Goal: Communication & Community: Participate in discussion

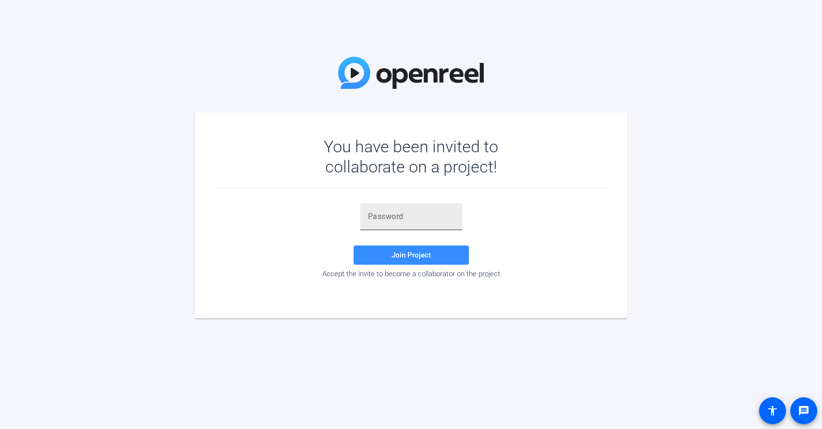
click at [395, 217] on input "text" at bounding box center [411, 217] width 87 height 12
paste input "}Iiy(b"
type input "}Iiy(b"
click at [407, 255] on span "Join Project" at bounding box center [411, 255] width 39 height 9
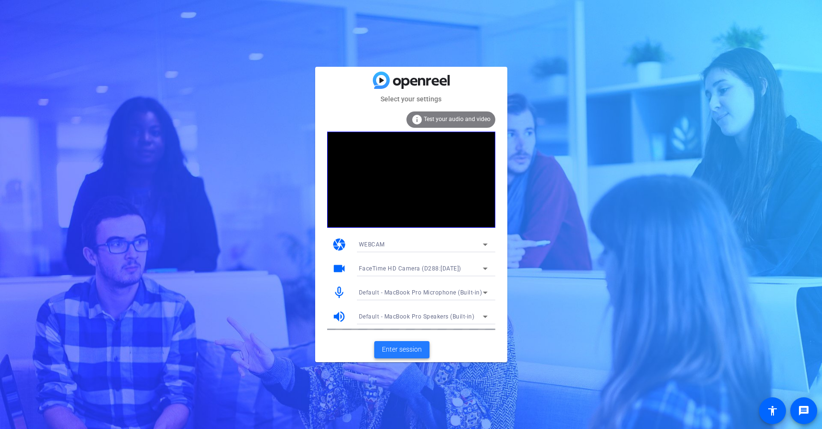
click at [417, 350] on span "Enter session" at bounding box center [402, 350] width 40 height 10
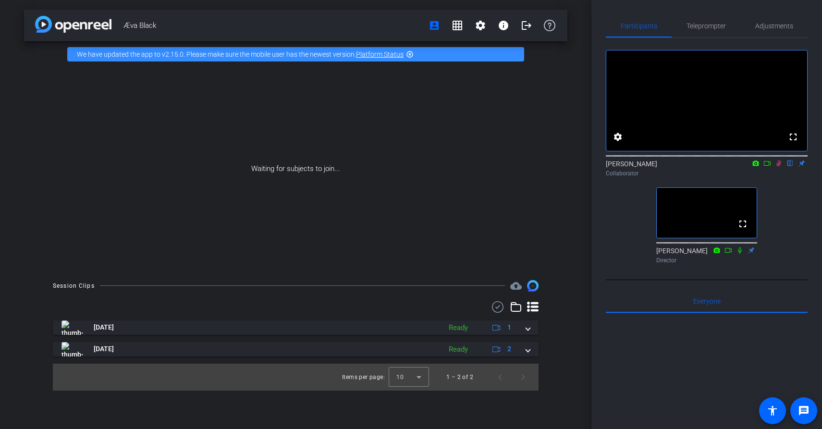
click at [779, 167] on icon at bounding box center [779, 164] width 5 height 6
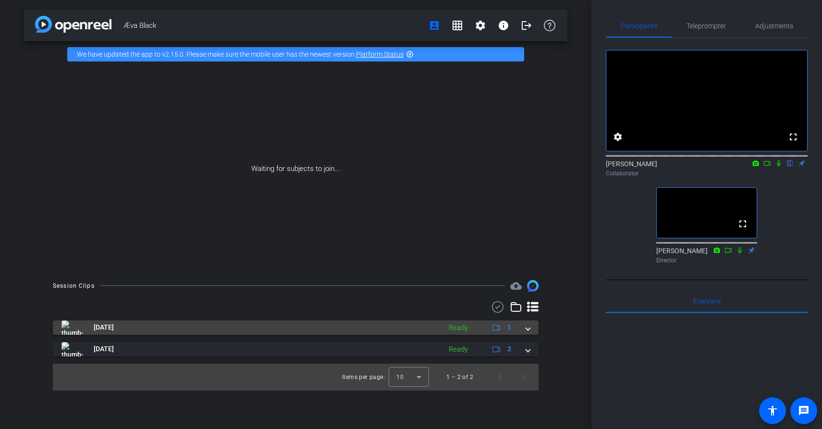
click at [533, 327] on mat-expansion-panel-header "Sep 3, 2025 Ready 1" at bounding box center [296, 328] width 486 height 14
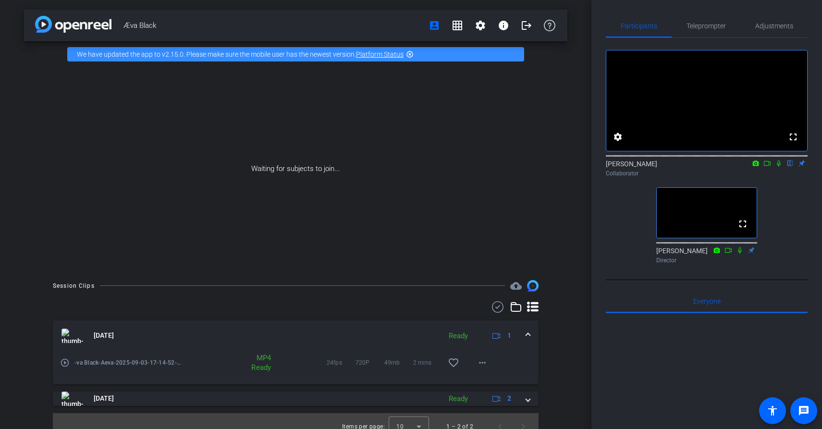
click at [533, 327] on mat-expansion-panel-header "Sep 3, 2025 Ready 1" at bounding box center [296, 336] width 486 height 31
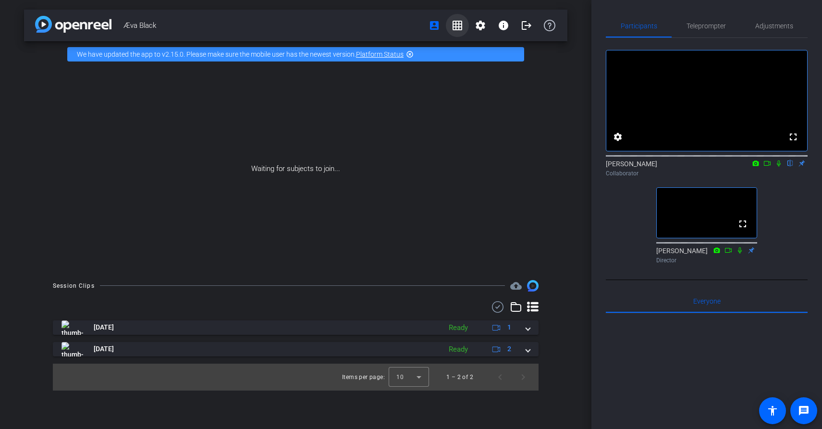
click at [459, 28] on mat-icon "grid_on" at bounding box center [458, 26] width 12 height 12
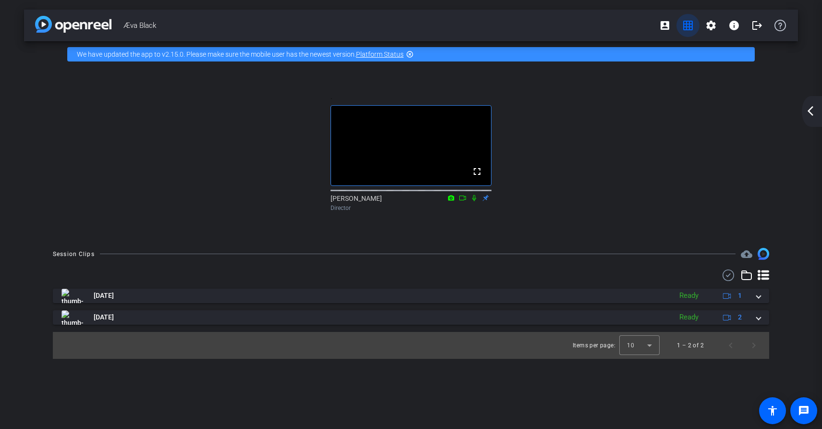
click at [689, 28] on mat-icon "grid_on" at bounding box center [688, 26] width 12 height 12
click at [665, 27] on mat-icon "account_box" at bounding box center [665, 26] width 12 height 12
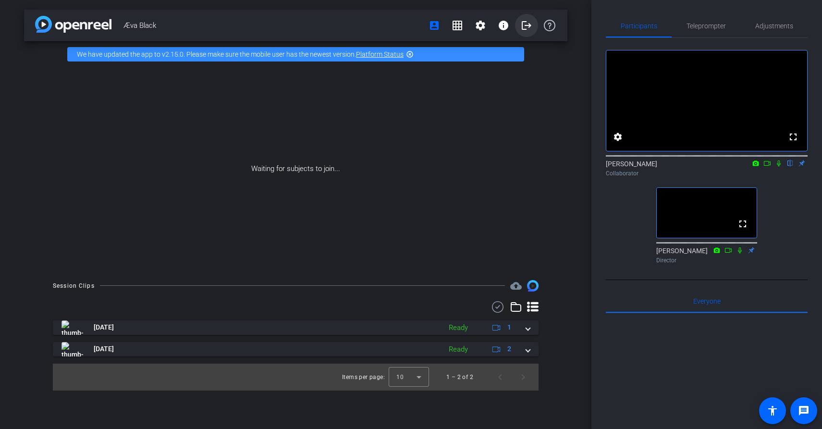
click at [522, 21] on mat-icon "logout" at bounding box center [527, 26] width 12 height 12
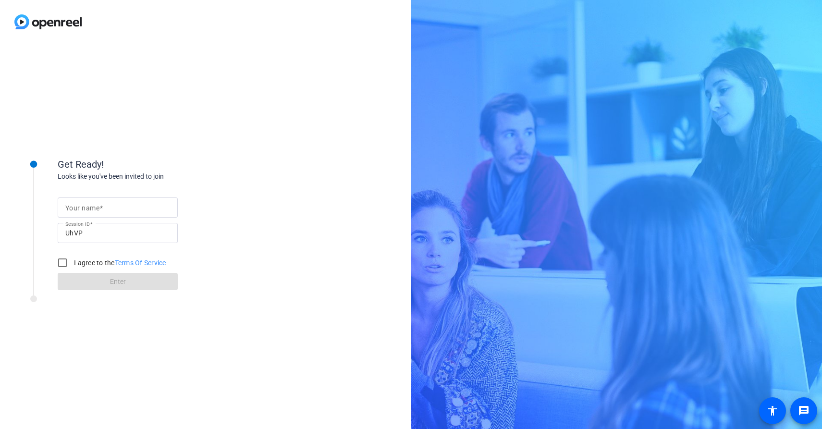
click at [150, 209] on input "Your name" at bounding box center [117, 208] width 105 height 12
type input "RR"
click at [92, 264] on label "I agree to the Terms Of Service" at bounding box center [119, 263] width 94 height 10
click at [72, 264] on input "I agree to the Terms Of Service" at bounding box center [62, 262] width 19 height 19
checkbox input "true"
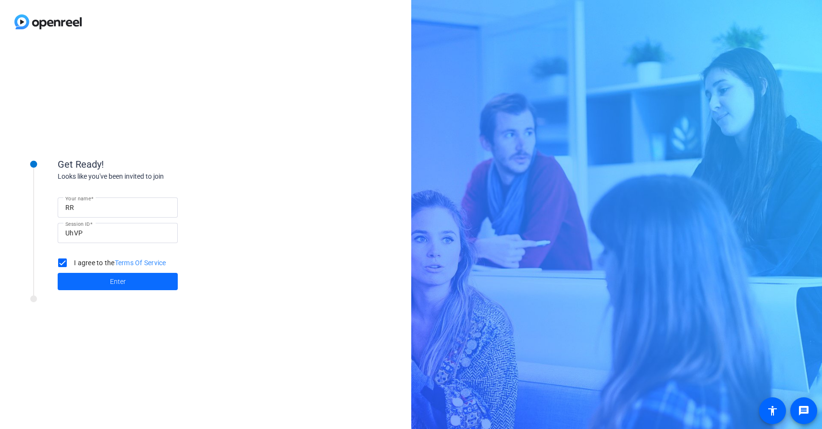
click at [95, 287] on span at bounding box center [118, 281] width 120 height 23
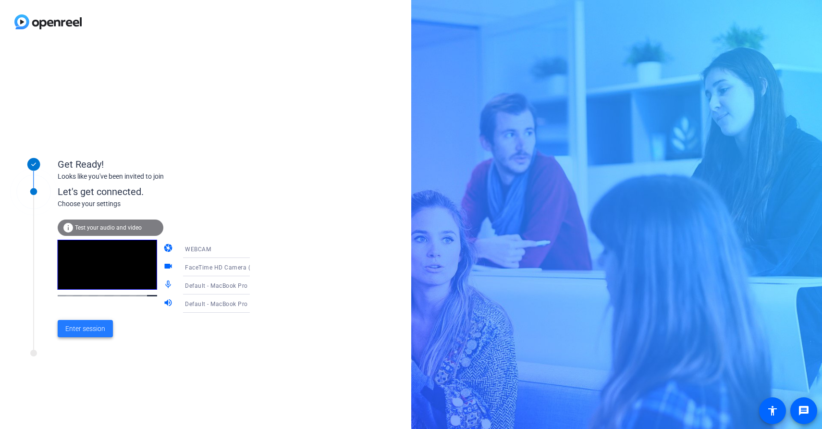
click at [98, 326] on span "Enter session" at bounding box center [85, 329] width 40 height 10
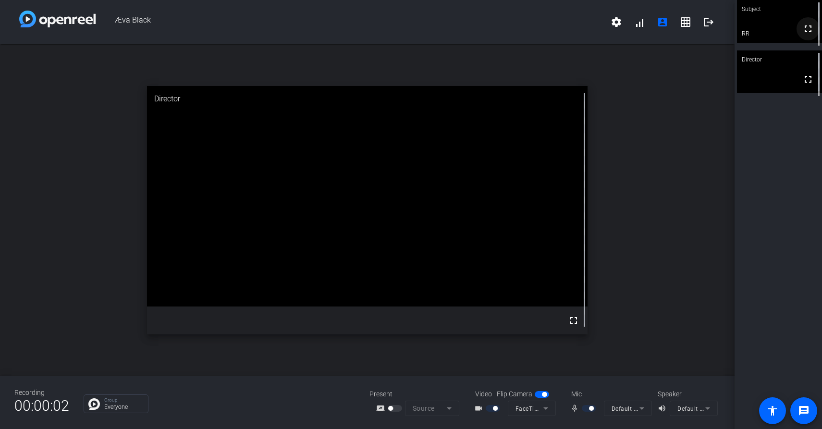
click at [810, 33] on mat-icon "fullscreen" at bounding box center [809, 29] width 12 height 12
click at [682, 19] on mat-icon "grid_on" at bounding box center [686, 22] width 12 height 12
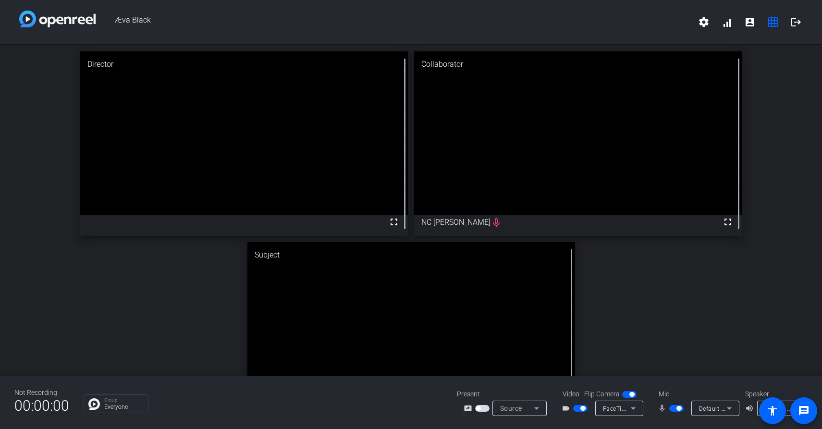
click at [675, 411] on span "button" at bounding box center [676, 408] width 14 height 7
click at [665, 321] on div "Director fullscreen Collaborator fullscreen NC Jones Subject fullscreen RR mic_…" at bounding box center [411, 239] width 822 height 390
click at [675, 410] on span "button" at bounding box center [676, 408] width 14 height 7
click at [661, 303] on div "Director fullscreen Collaborator fullscreen NC Jones Subject fullscreen RR" at bounding box center [411, 239] width 822 height 390
click at [674, 331] on div "Director fullscreen Collaborator fullscreen NC Jones Subject fullscreen RR" at bounding box center [411, 239] width 822 height 390
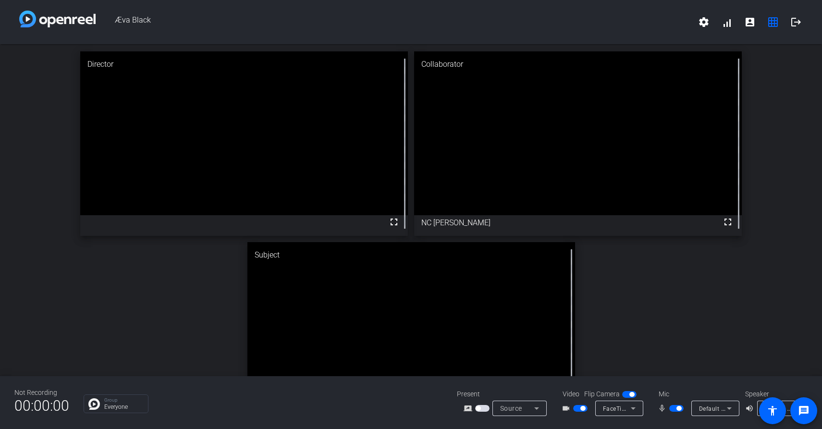
click at [676, 412] on mat-slide-toggle at bounding box center [677, 408] width 16 height 10
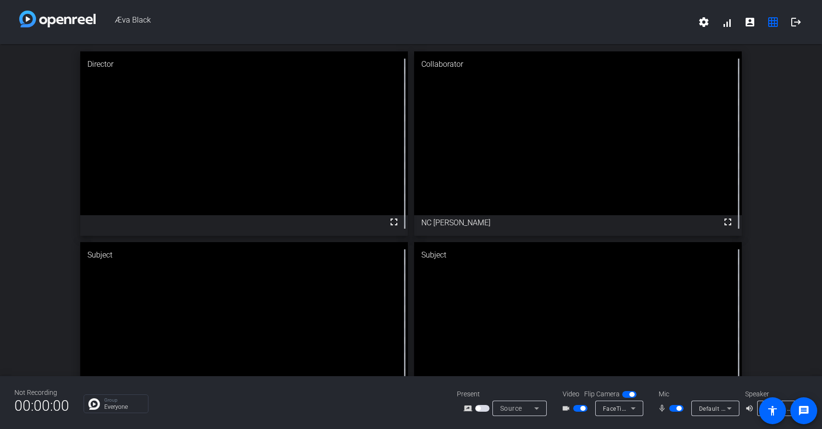
click at [673, 409] on span "button" at bounding box center [676, 408] width 14 height 7
click at [798, 25] on mat-icon "logout" at bounding box center [797, 22] width 12 height 12
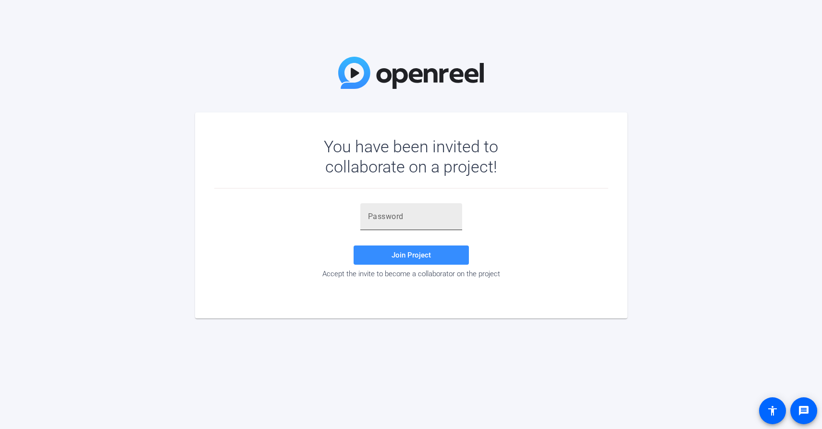
click at [363, 217] on div at bounding box center [411, 216] width 102 height 27
paste input "}Iiy(b"
type input "}Iiy(b"
click at [372, 253] on span at bounding box center [411, 255] width 115 height 23
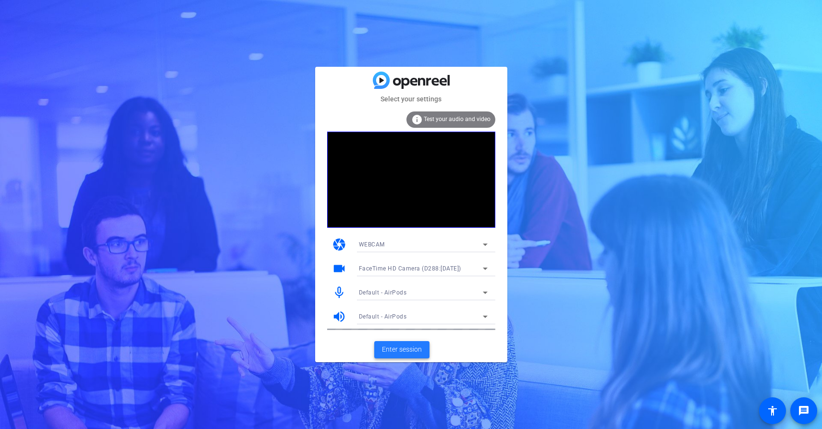
click at [416, 349] on span "Enter session" at bounding box center [402, 350] width 40 height 10
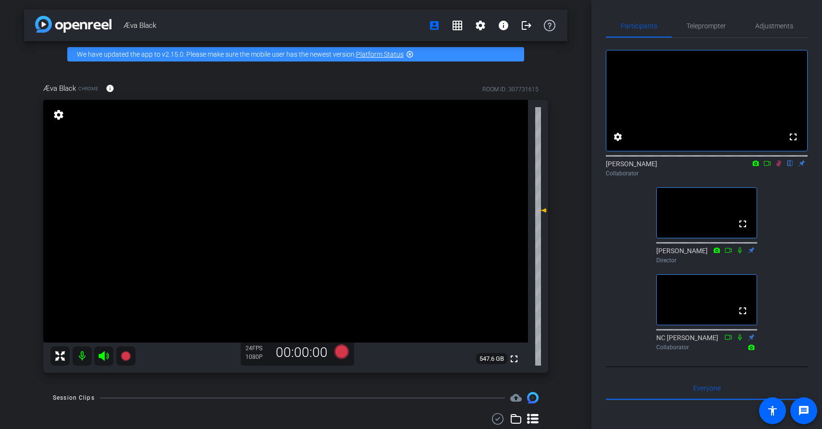
click at [410, 54] on mat-icon "highlight_off" at bounding box center [410, 54] width 8 height 8
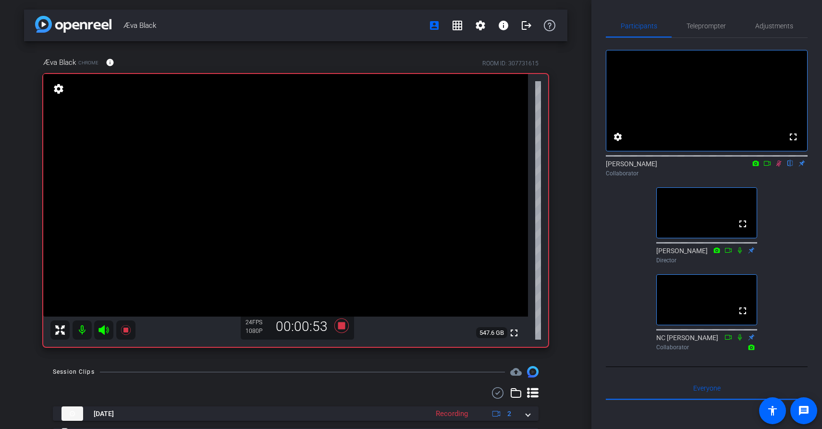
click at [627, 284] on div "fullscreen settings [PERSON_NAME] flip Collaborator fullscreen [PERSON_NAME] Di…" at bounding box center [707, 196] width 202 height 317
click at [612, 260] on div "fullscreen settings [PERSON_NAME] flip Collaborator fullscreen [PERSON_NAME] Di…" at bounding box center [707, 196] width 202 height 317
click at [791, 276] on div "fullscreen settings [PERSON_NAME] flip Collaborator fullscreen [PERSON_NAME] Di…" at bounding box center [707, 196] width 202 height 317
click at [619, 265] on div "fullscreen settings [PERSON_NAME] flip Collaborator fullscreen [PERSON_NAME] Di…" at bounding box center [707, 196] width 202 height 317
click at [779, 167] on icon at bounding box center [779, 163] width 8 height 7
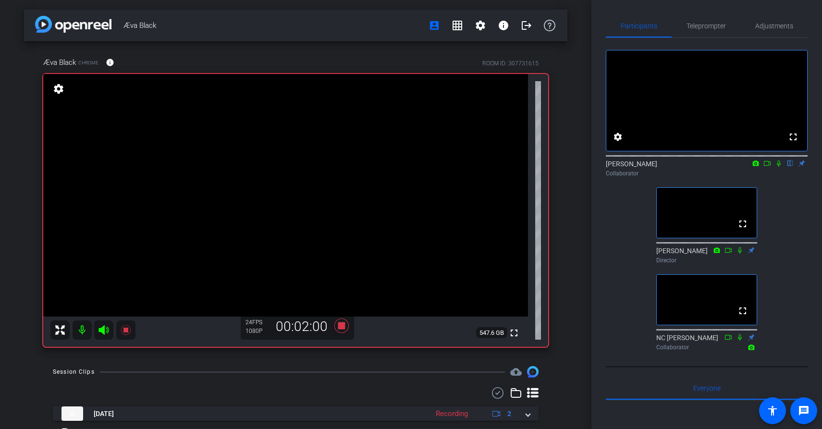
click at [779, 167] on icon at bounding box center [779, 163] width 8 height 7
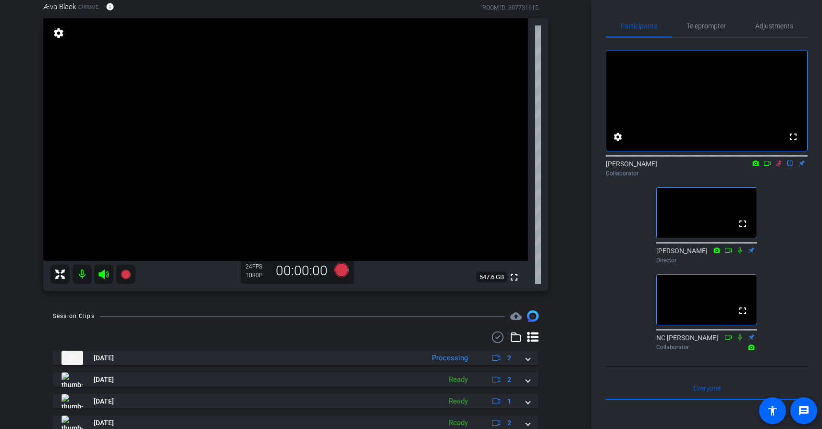
scroll to position [91, 0]
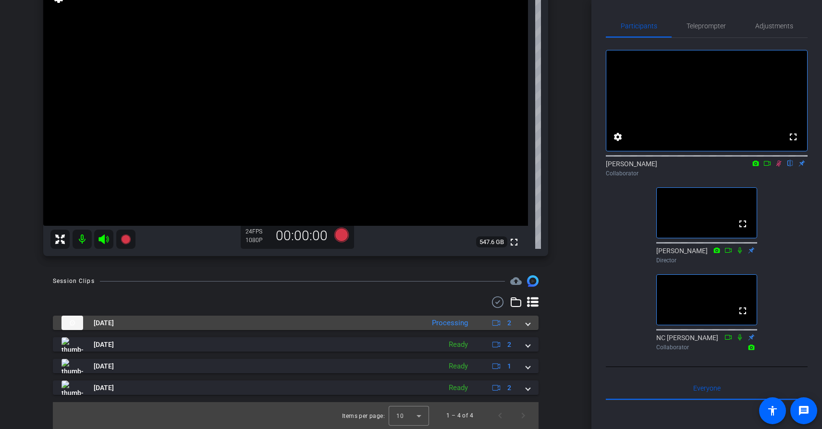
click at [531, 321] on mat-expansion-panel-header "[DATE] Processing 2" at bounding box center [296, 323] width 486 height 14
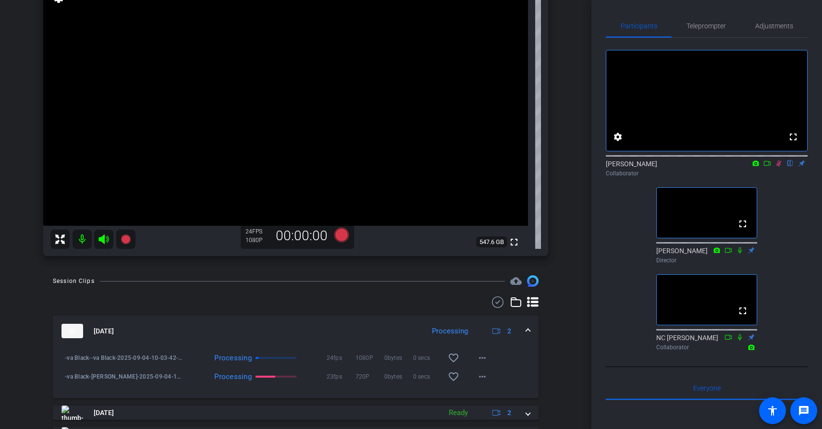
click at [531, 324] on mat-expansion-panel-header "[DATE] Processing 2" at bounding box center [296, 331] width 486 height 31
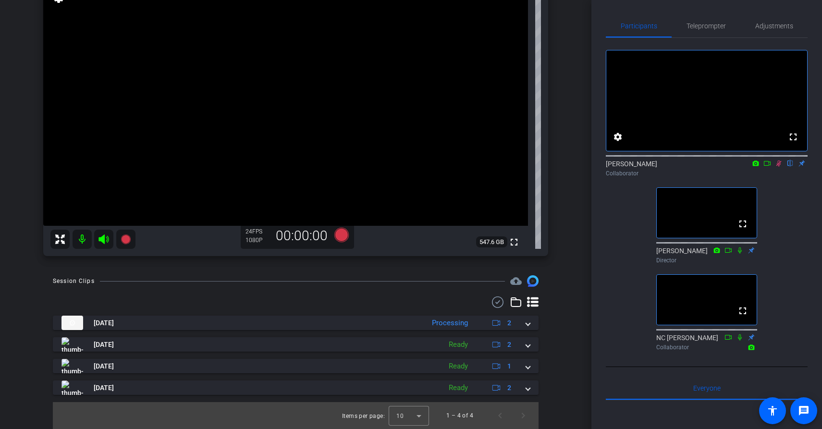
click at [779, 167] on icon at bounding box center [779, 163] width 8 height 7
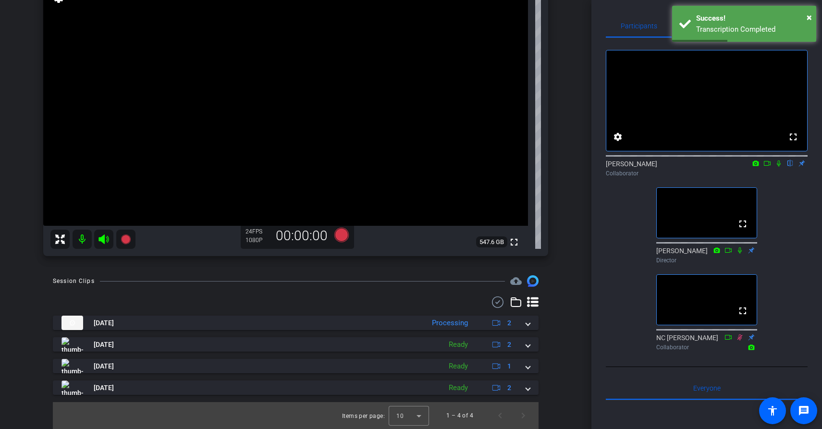
click at [781, 167] on icon at bounding box center [779, 163] width 8 height 7
click at [810, 18] on span "×" at bounding box center [809, 18] width 5 height 12
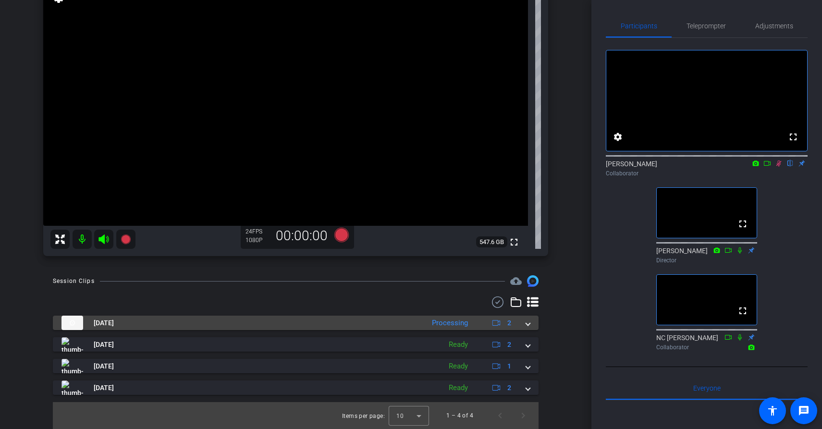
click at [530, 323] on span at bounding box center [528, 323] width 4 height 10
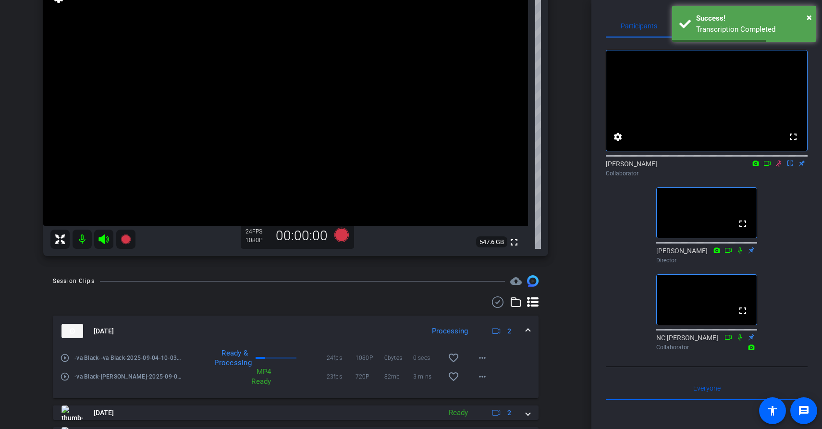
click at [530, 324] on mat-expansion-panel-header "[DATE] Processing 2" at bounding box center [296, 331] width 486 height 31
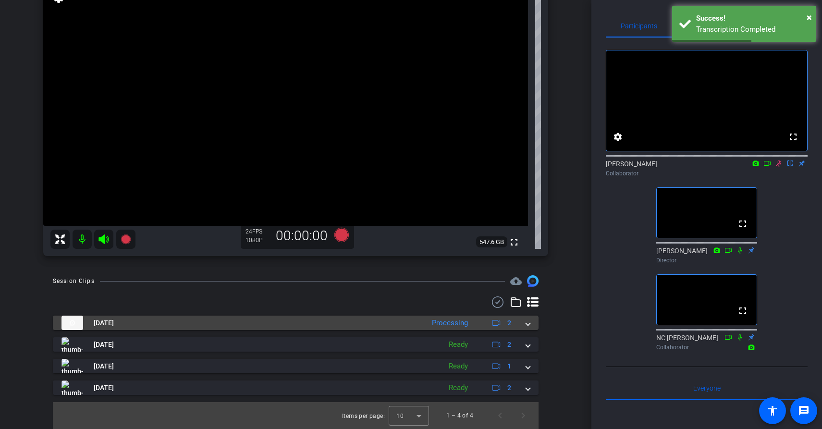
click at [530, 324] on span at bounding box center [528, 323] width 4 height 10
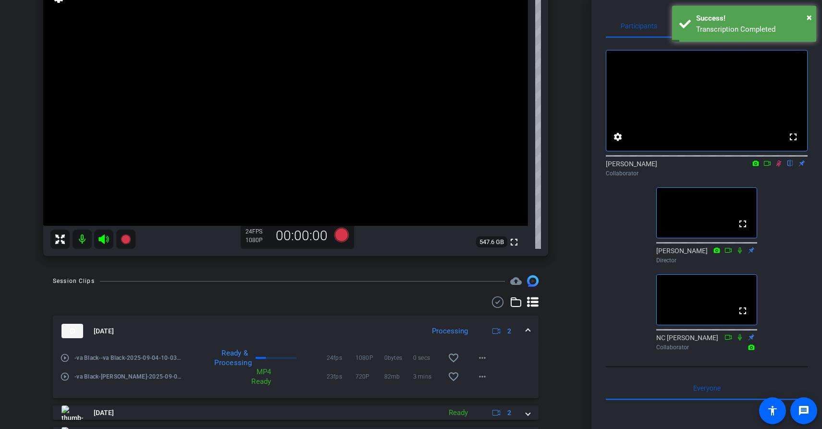
click at [525, 329] on div "[DATE] Processing 2" at bounding box center [294, 331] width 465 height 14
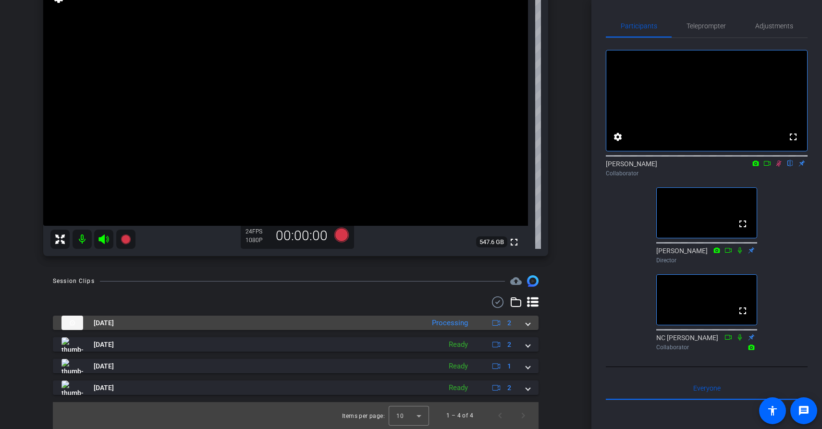
click at [526, 325] on span at bounding box center [528, 323] width 4 height 10
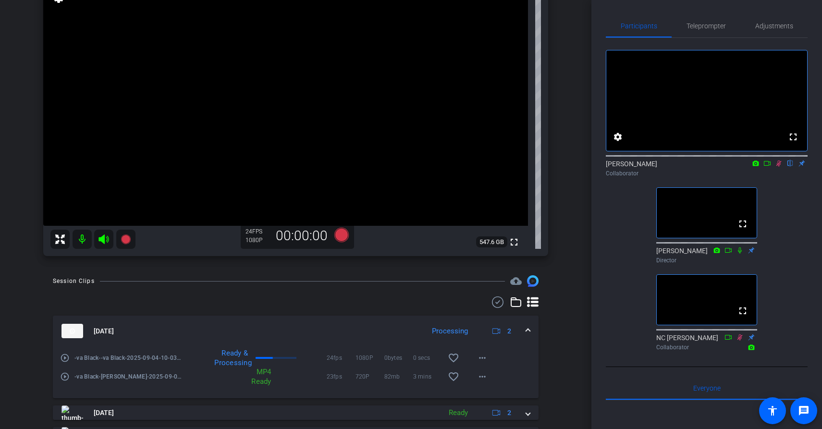
click at [778, 178] on div "[PERSON_NAME] flip Collaborator" at bounding box center [707, 168] width 202 height 19
click at [780, 167] on icon at bounding box center [779, 163] width 8 height 7
click at [64, 377] on mat-icon "play_circle_outline" at bounding box center [65, 377] width 10 height 10
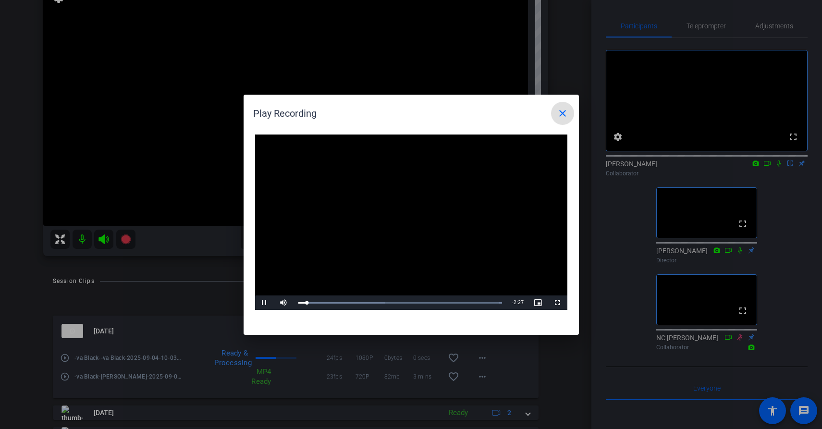
click at [779, 177] on div at bounding box center [411, 214] width 822 height 429
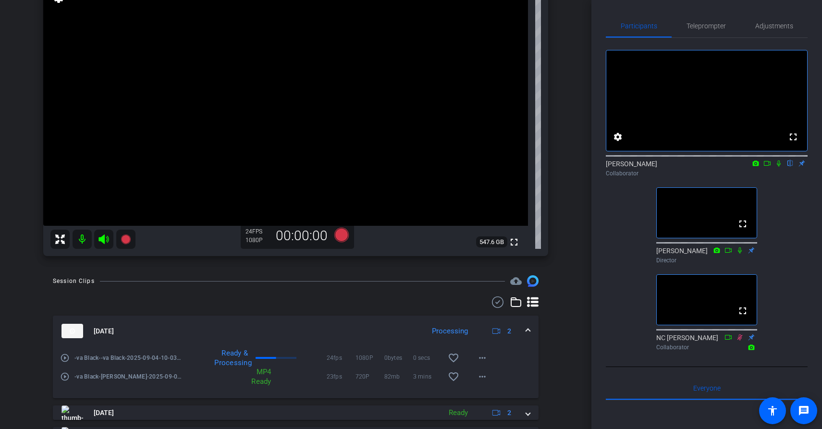
click at [779, 167] on icon at bounding box center [779, 163] width 8 height 7
click at [62, 373] on mat-icon "play_circle_outline" at bounding box center [65, 377] width 10 height 10
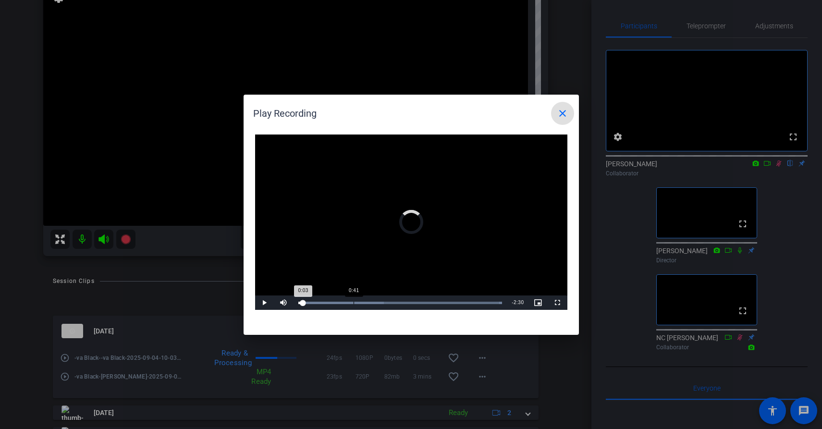
click at [353, 303] on div "Loaded : 100.00% 0:41 0:03" at bounding box center [400, 303] width 204 height 2
click at [464, 304] on div "Loaded : 100.00% 2:04 0:43" at bounding box center [401, 303] width 214 height 14
click at [487, 305] on div "Loaded : 100.00% 2:22 2:08" at bounding box center [401, 303] width 214 height 14
click at [439, 300] on div "Loaded : 100.00% 1:57 2:26" at bounding box center [401, 303] width 214 height 14
click at [563, 112] on mat-icon "close" at bounding box center [563, 114] width 12 height 12
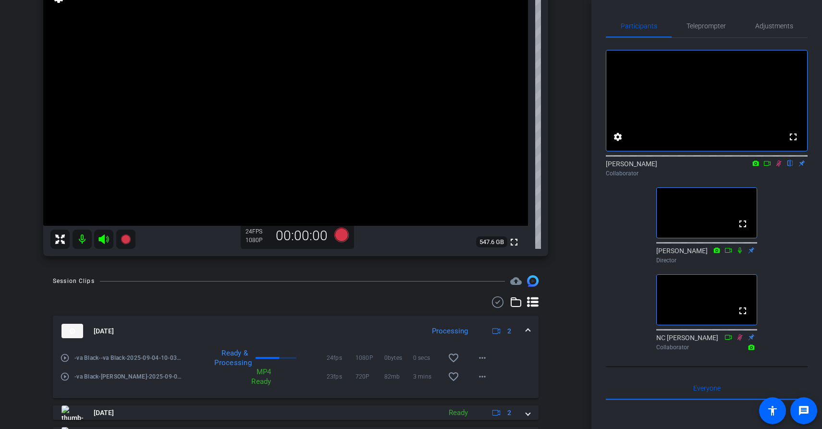
click at [65, 361] on mat-icon "play_circle_outline" at bounding box center [65, 358] width 10 height 10
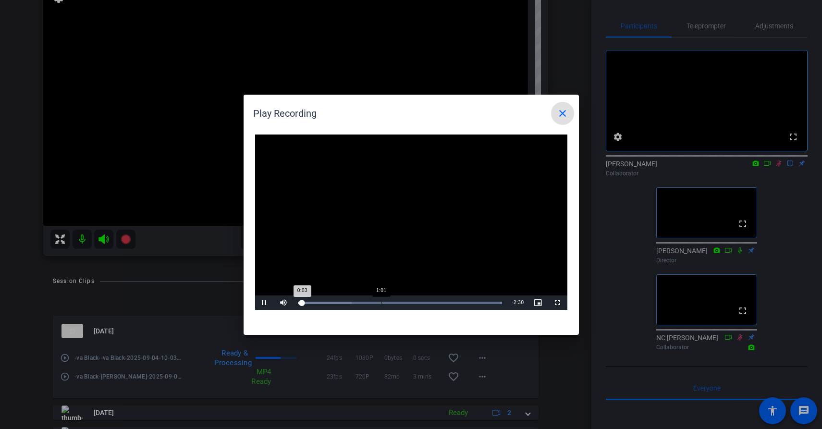
click at [381, 304] on div "Loaded : 100.00% 1:01 0:03" at bounding box center [400, 303] width 204 height 2
click at [359, 302] on div "Loaded : 100.00% 0:45 1:06" at bounding box center [400, 303] width 204 height 2
click at [486, 303] on div "Loaded : 100.00% 2:20 0:47" at bounding box center [400, 303] width 204 height 2
click at [450, 304] on div "Loaded : 100.00% 1:54 2:23" at bounding box center [400, 303] width 204 height 2
click at [473, 300] on div "Loaded : 100.00% 2:09 1:56" at bounding box center [401, 303] width 214 height 14
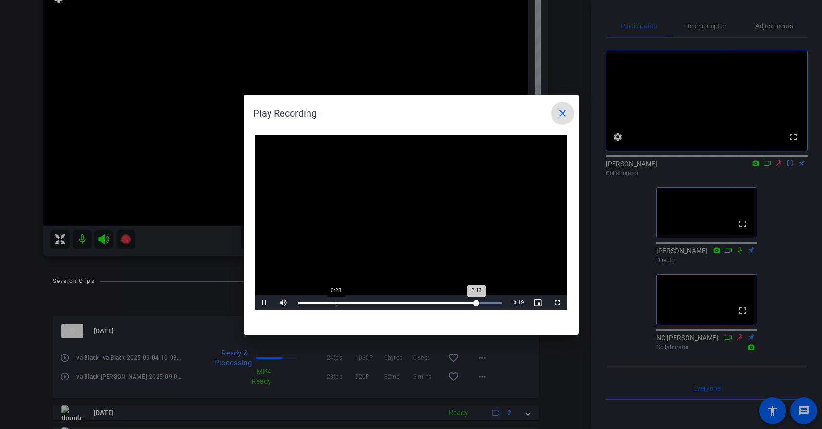
click at [335, 300] on div "Loaded : 100.00% 0:28 2:13" at bounding box center [401, 303] width 214 height 14
click at [354, 300] on div "Loaded : 100.00% 0:39 0:39" at bounding box center [401, 303] width 214 height 14
click at [367, 302] on div "Loaded : 100.00% 0:48 0:48" at bounding box center [400, 303] width 204 height 2
drag, startPoint x: 377, startPoint y: 302, endPoint x: 385, endPoint y: 302, distance: 8.2
click at [385, 302] on div "Loaded : 100.00% 1:04 1:03" at bounding box center [400, 303] width 204 height 2
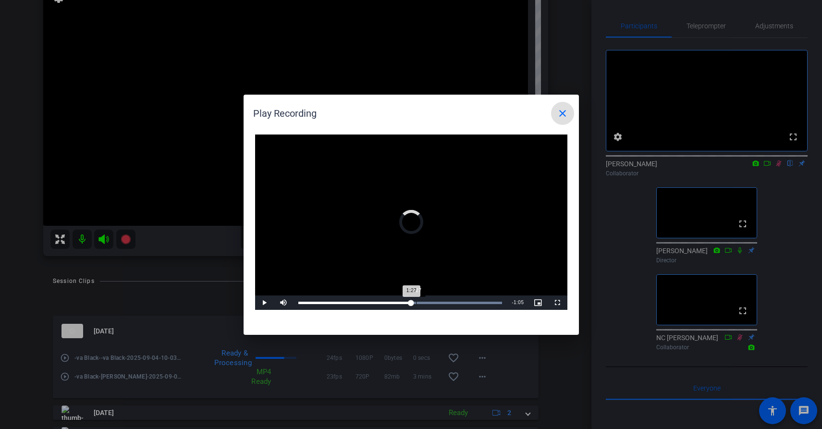
drag, startPoint x: 407, startPoint y: 302, endPoint x: 416, endPoint y: 302, distance: 8.7
click at [416, 302] on div "1:27" at bounding box center [416, 303] width 0 height 2
click at [482, 302] on div "Loaded : 100.00% 2:17 1:29" at bounding box center [400, 303] width 204 height 2
click at [561, 114] on mat-icon "close" at bounding box center [563, 114] width 12 height 12
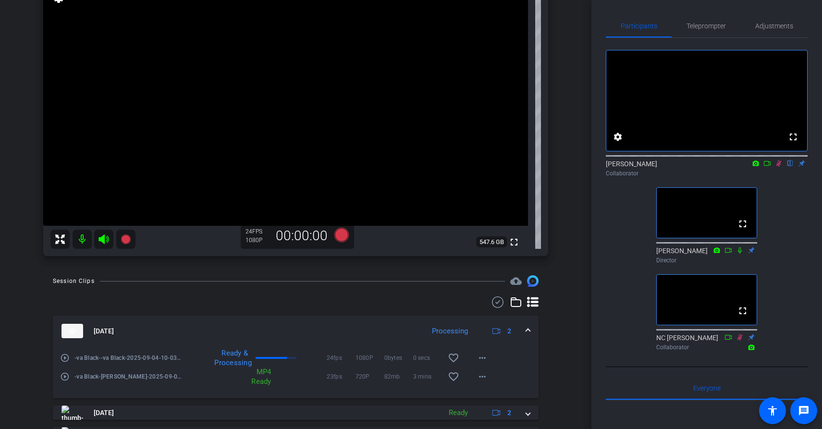
click at [780, 167] on icon at bounding box center [779, 163] width 8 height 7
click at [484, 377] on mat-icon "more_horiz" at bounding box center [483, 377] width 12 height 12
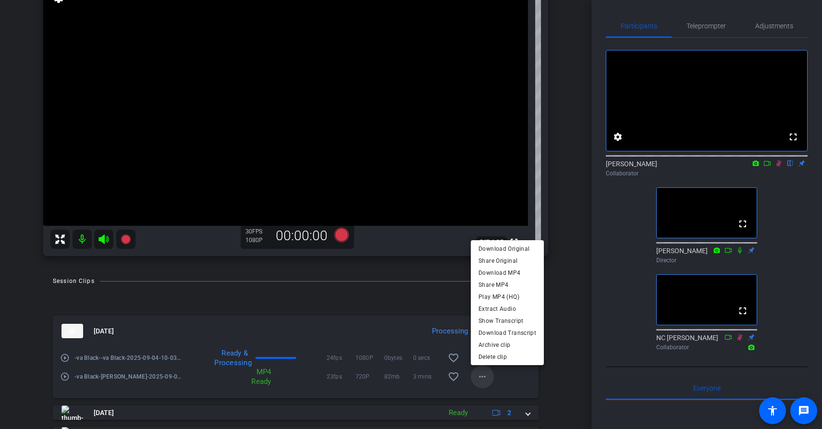
click at [484, 377] on div at bounding box center [411, 214] width 822 height 429
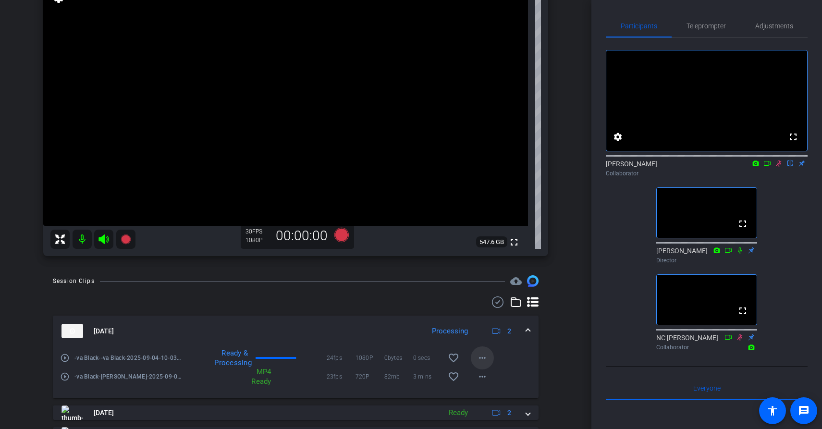
click at [482, 357] on mat-icon "more_horiz" at bounding box center [483, 358] width 12 height 12
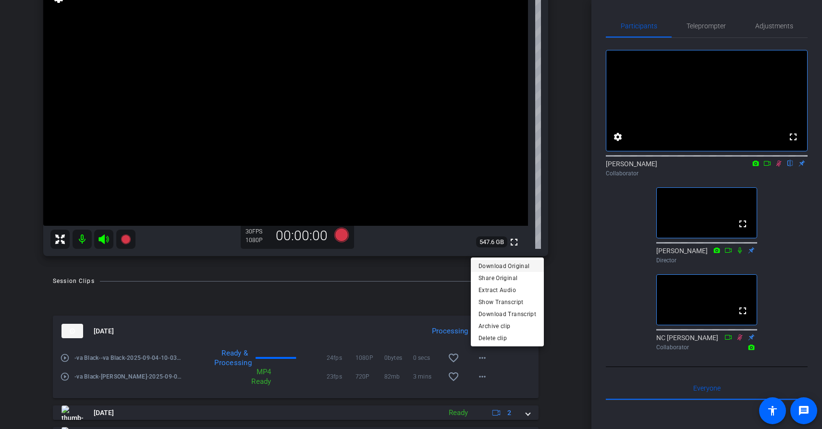
click at [501, 263] on span "Download Original" at bounding box center [508, 266] width 58 height 12
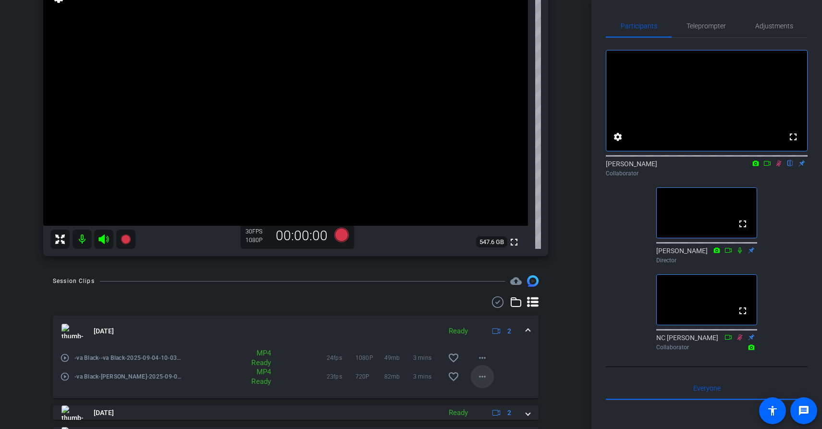
click at [487, 374] on mat-icon "more_horiz" at bounding box center [483, 377] width 12 height 12
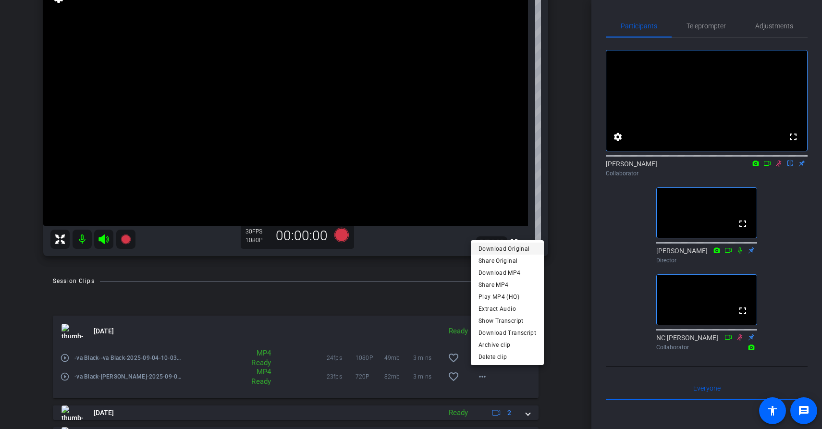
click at [500, 248] on span "Download Original" at bounding box center [508, 249] width 58 height 12
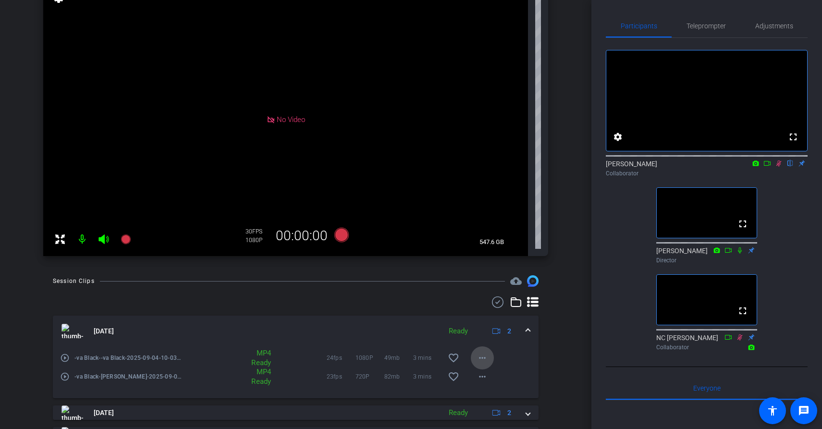
click at [482, 359] on mat-icon "more_horiz" at bounding box center [483, 358] width 12 height 12
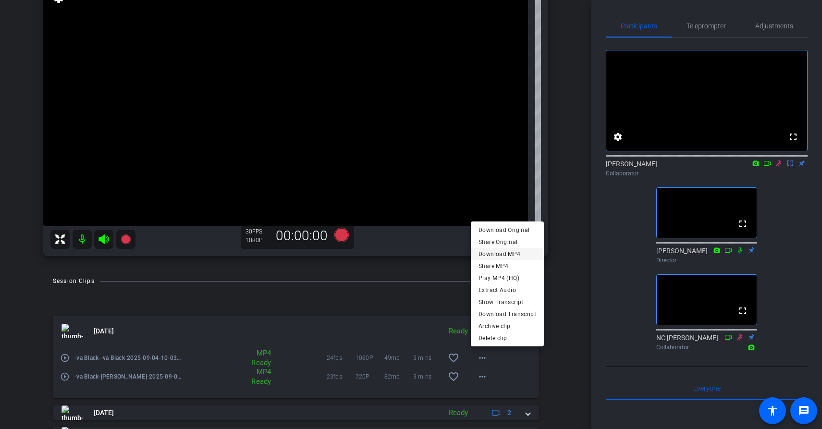
click at [519, 253] on span "Download MP4" at bounding box center [508, 254] width 58 height 12
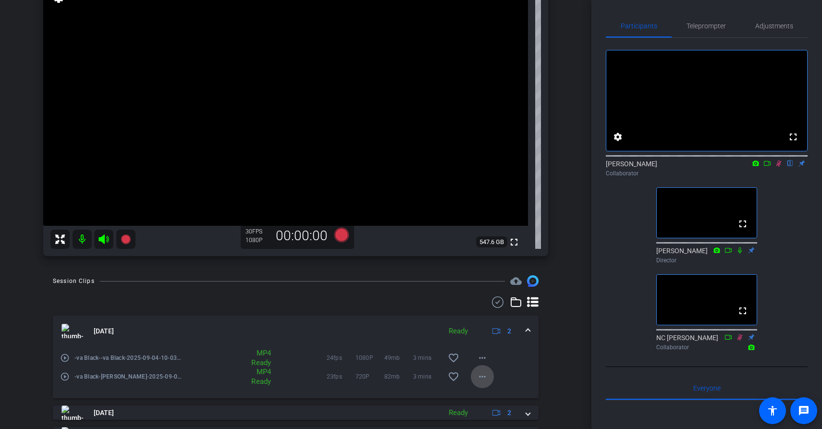
click at [481, 380] on mat-icon "more_horiz" at bounding box center [483, 377] width 12 height 12
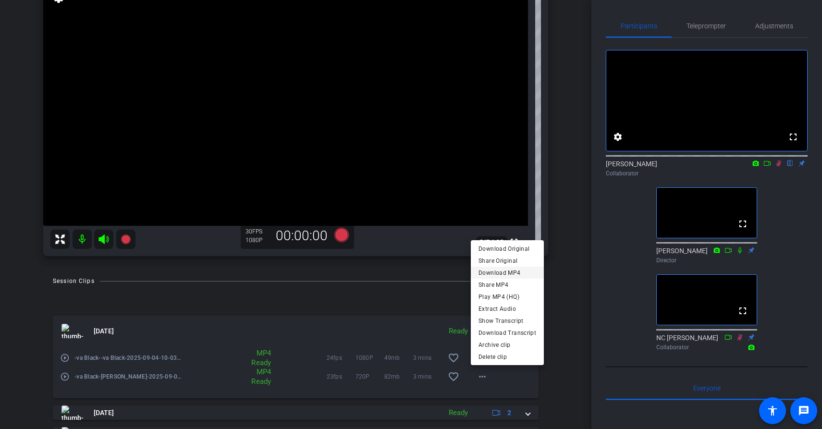
click at [508, 274] on span "Download MP4" at bounding box center [508, 273] width 58 height 12
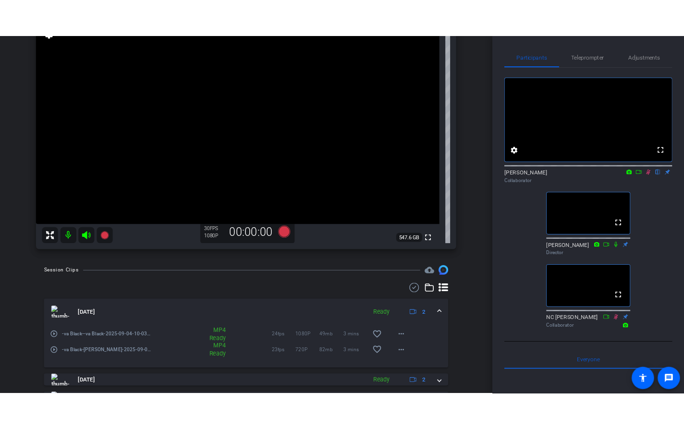
scroll to position [0, 0]
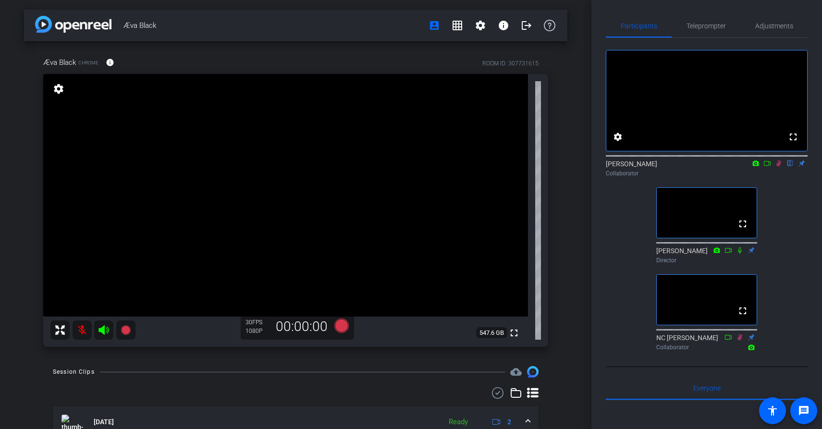
click at [778, 167] on icon at bounding box center [779, 164] width 5 height 6
click at [778, 167] on icon at bounding box center [779, 164] width 4 height 6
click at [780, 167] on icon at bounding box center [779, 163] width 8 height 7
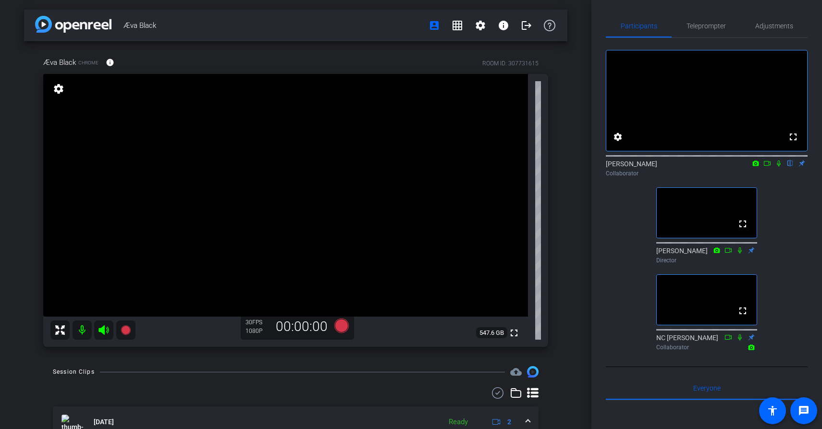
click at [777, 167] on icon at bounding box center [779, 163] width 8 height 7
click at [781, 168] on mat-icon at bounding box center [779, 163] width 12 height 9
click at [780, 167] on icon at bounding box center [779, 164] width 4 height 6
click at [780, 167] on icon at bounding box center [779, 163] width 8 height 7
click at [780, 168] on mat-icon at bounding box center [779, 163] width 12 height 9
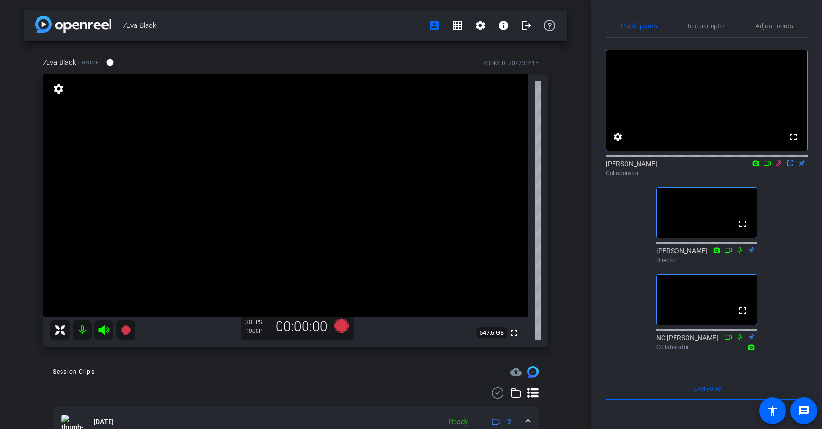
click at [742, 341] on icon at bounding box center [740, 337] width 8 height 7
click at [780, 167] on icon at bounding box center [779, 163] width 8 height 7
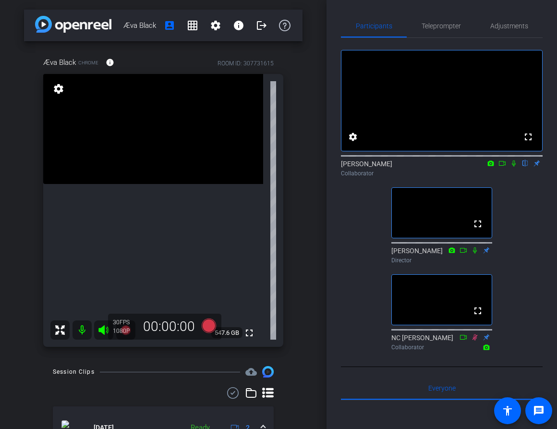
drag, startPoint x: 514, startPoint y: 176, endPoint x: 543, endPoint y: 194, distance: 33.6
click at [514, 167] on icon at bounding box center [514, 163] width 8 height 7
click at [513, 167] on icon at bounding box center [514, 163] width 8 height 7
click at [515, 167] on icon at bounding box center [514, 164] width 5 height 6
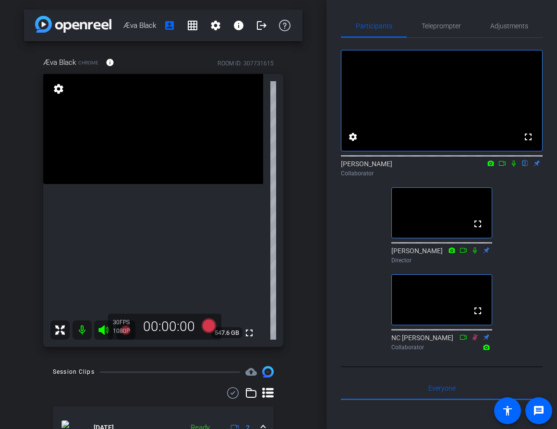
click at [513, 167] on icon at bounding box center [514, 164] width 4 height 6
click at [505, 166] on icon at bounding box center [502, 163] width 7 height 5
click at [474, 341] on icon at bounding box center [475, 337] width 8 height 7
click at [526, 167] on icon at bounding box center [526, 163] width 8 height 7
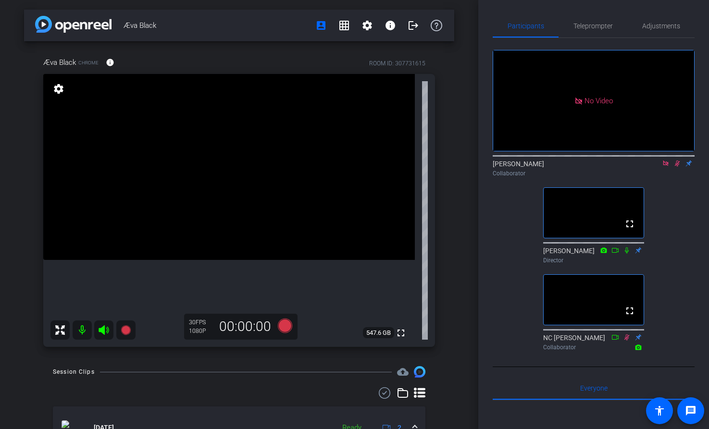
click at [511, 247] on div "No Video [PERSON_NAME] Collaborator fullscreen [PERSON_NAME] Director fullscree…" at bounding box center [594, 196] width 202 height 317
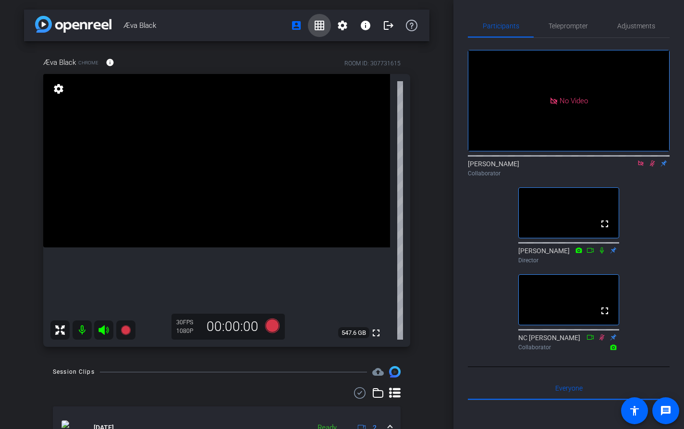
click at [322, 30] on mat-icon "grid_on" at bounding box center [320, 26] width 12 height 12
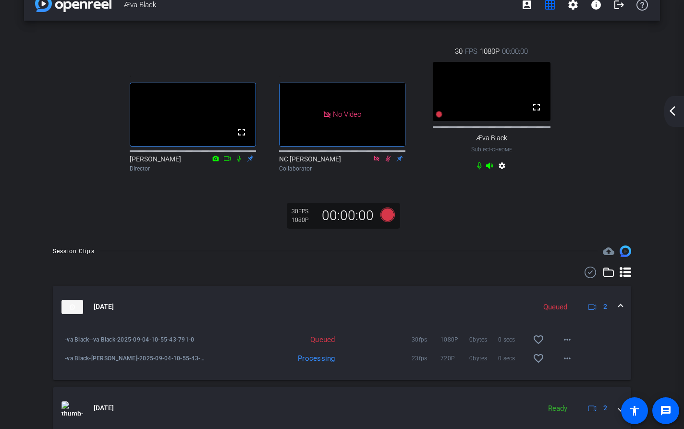
scroll to position [15, 0]
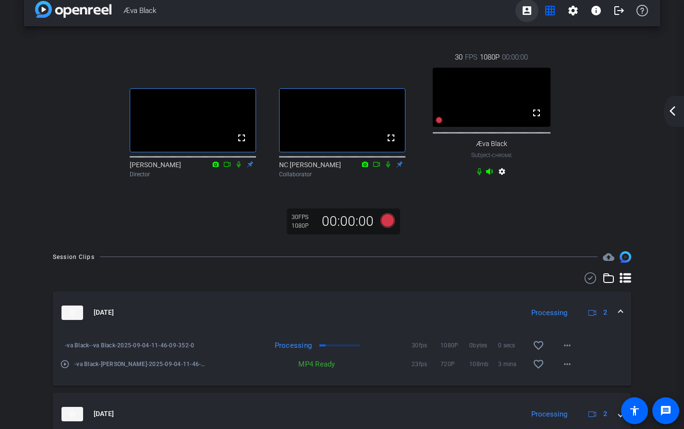
click at [526, 13] on mat-icon "account_box" at bounding box center [527, 11] width 12 height 12
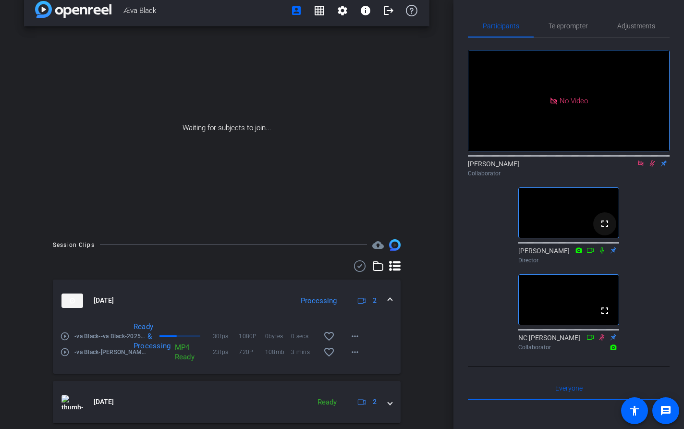
click at [603, 230] on mat-icon "fullscreen" at bounding box center [605, 224] width 12 height 12
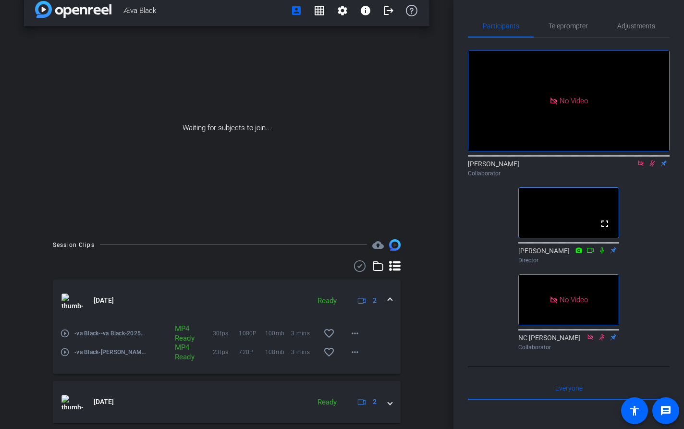
click at [654, 167] on icon at bounding box center [652, 164] width 5 height 6
click at [654, 167] on icon at bounding box center [653, 164] width 4 height 6
click at [653, 167] on icon at bounding box center [652, 164] width 5 height 6
click at [653, 167] on icon at bounding box center [653, 164] width 4 height 6
click at [653, 167] on icon at bounding box center [652, 164] width 5 height 6
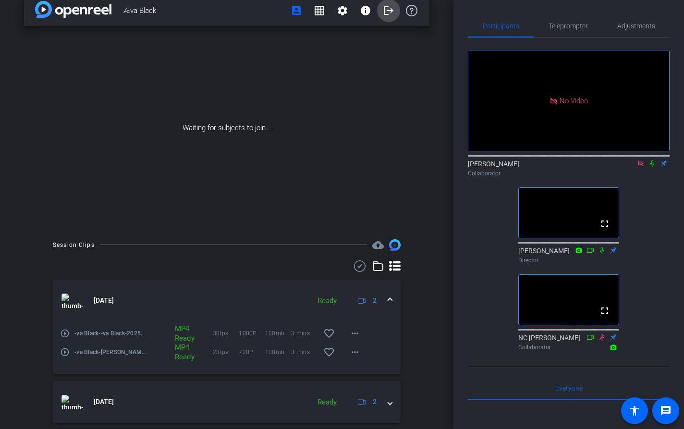
click at [389, 10] on mat-icon "logout" at bounding box center [389, 11] width 12 height 12
